Goal: Task Accomplishment & Management: Manage account settings

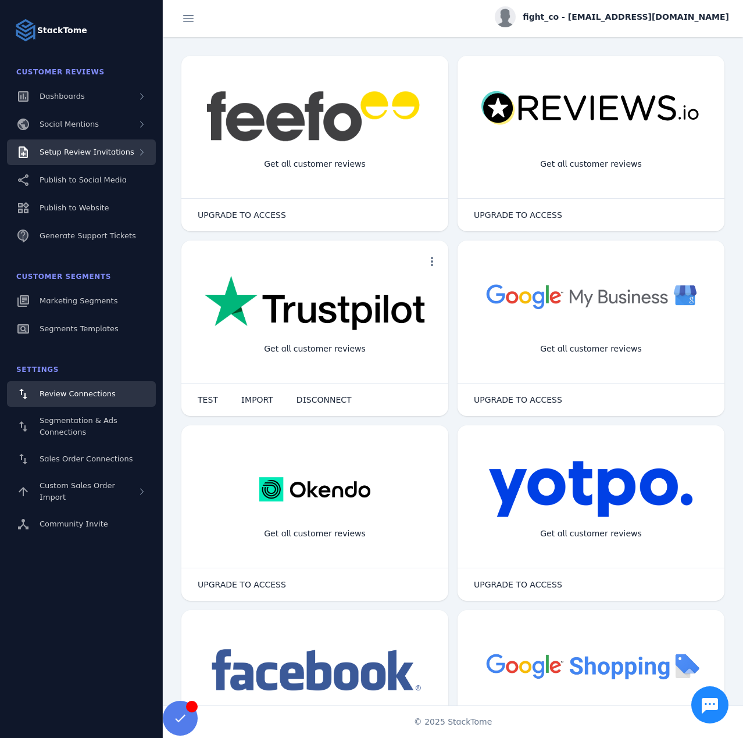
click at [102, 148] on span "Setup Review Invitations" at bounding box center [87, 152] width 95 height 9
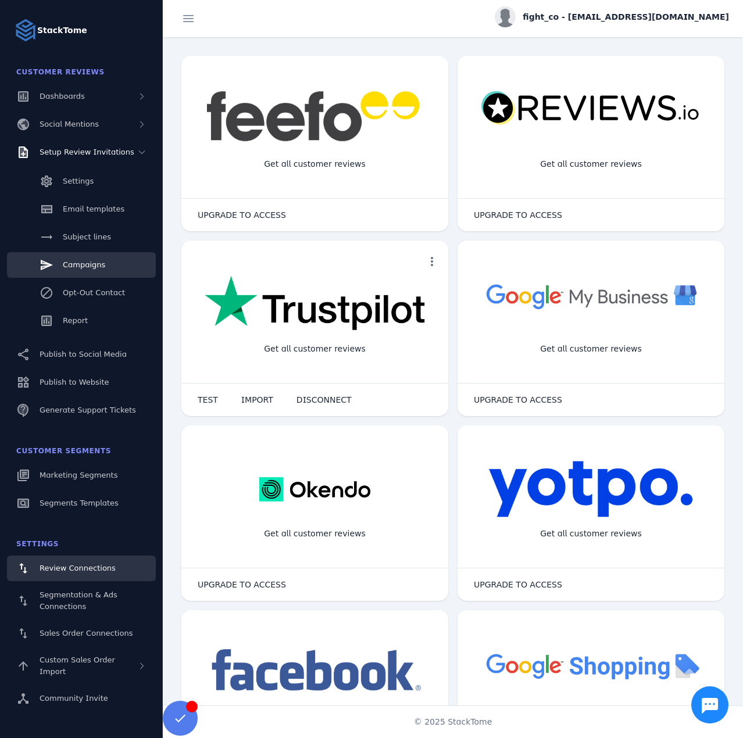
click at [88, 267] on span "Campaigns" at bounding box center [84, 264] width 42 height 9
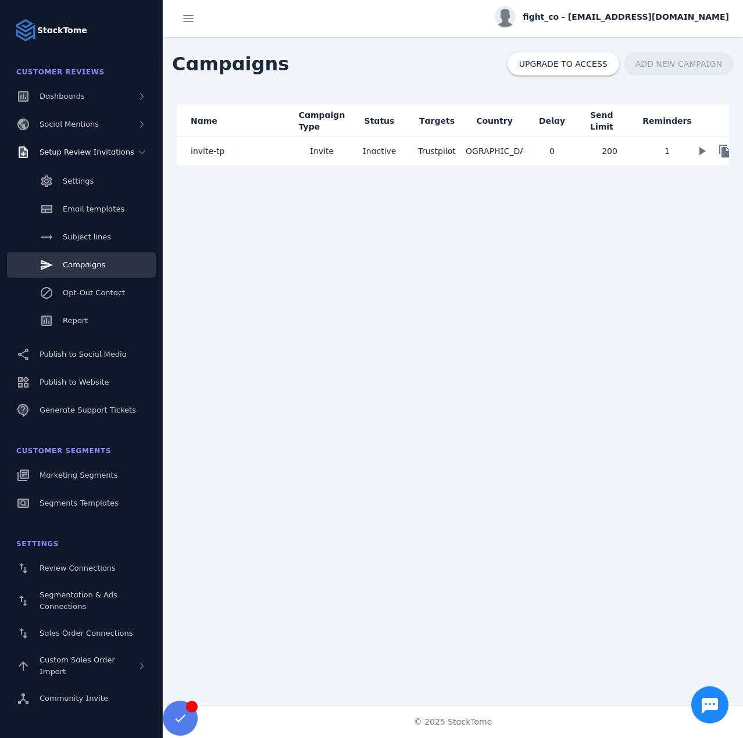
click at [641, 12] on span "fight_co - [EMAIL_ADDRESS][DOMAIN_NAME]" at bounding box center [625, 17] width 206 height 12
click at [676, 107] on span "Sign out" at bounding box center [692, 112] width 34 height 14
